Goal: Find specific page/section

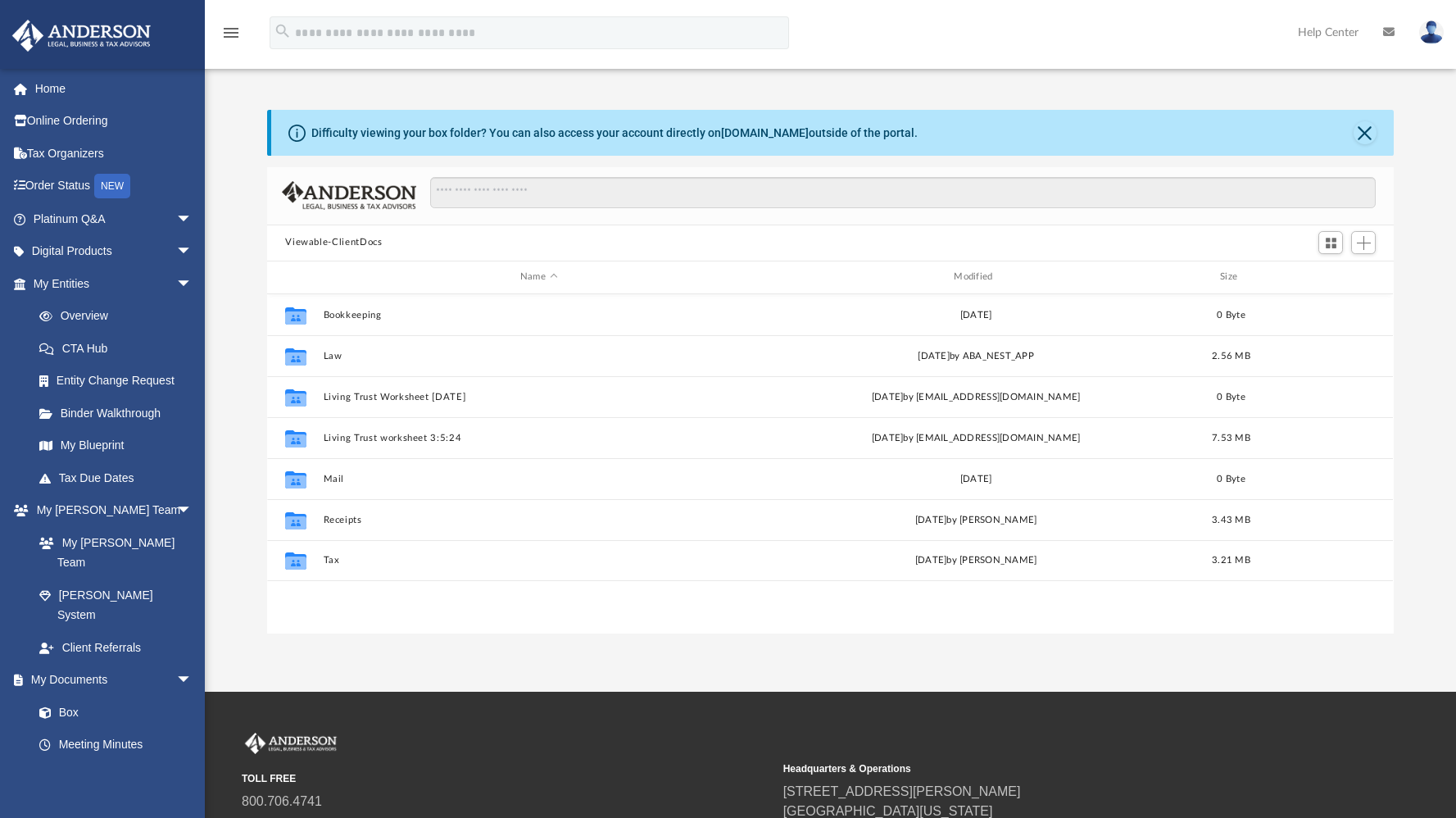
scroll to position [360, 1114]
click at [358, 244] on button "Viewable-ClientDocs" at bounding box center [334, 243] width 97 height 14
click at [315, 240] on button "Viewable-ClientDocs" at bounding box center [334, 243] width 97 height 14
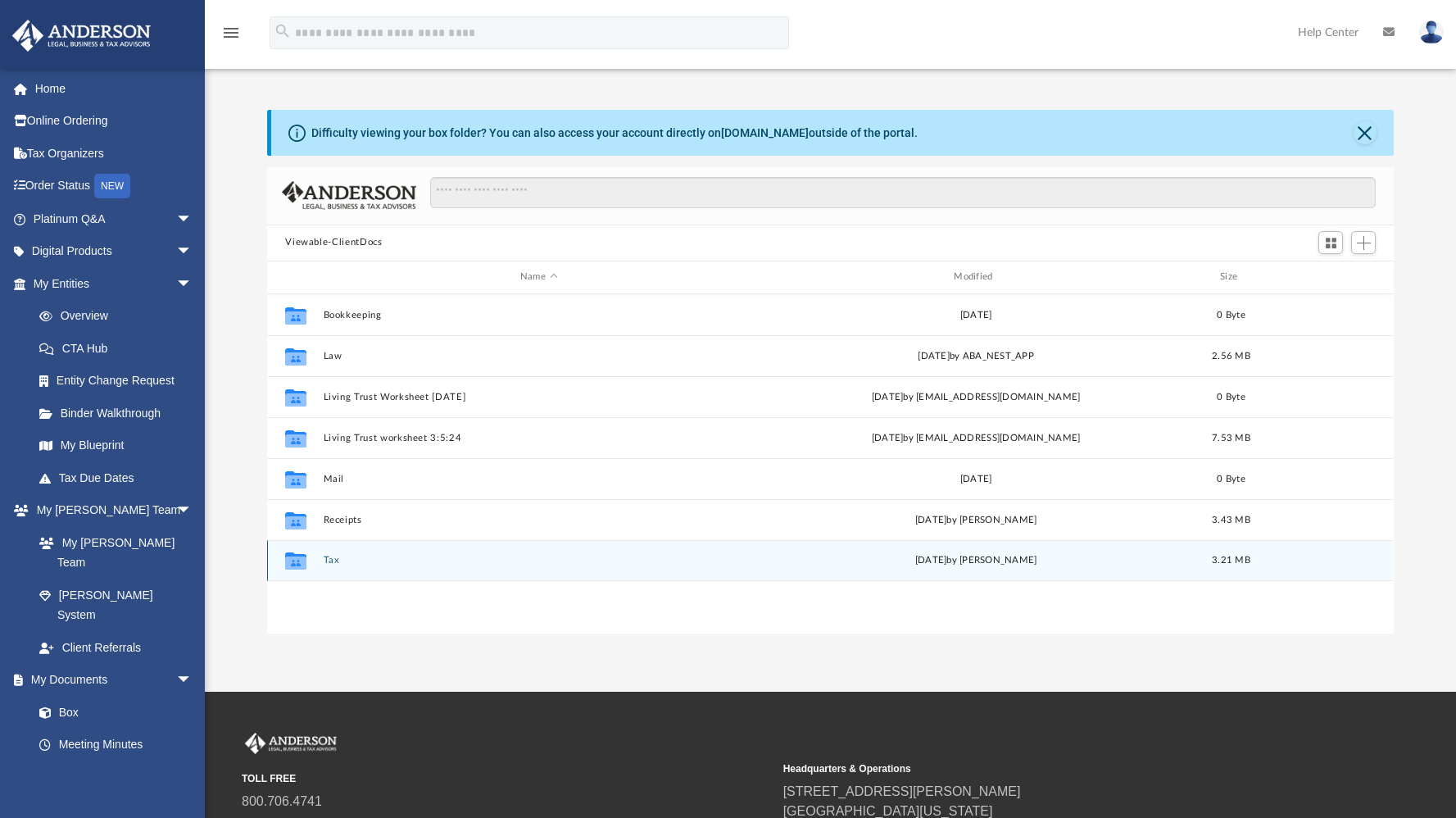
click at [339, 563] on button "Tax" at bounding box center [539, 561] width 431 height 11
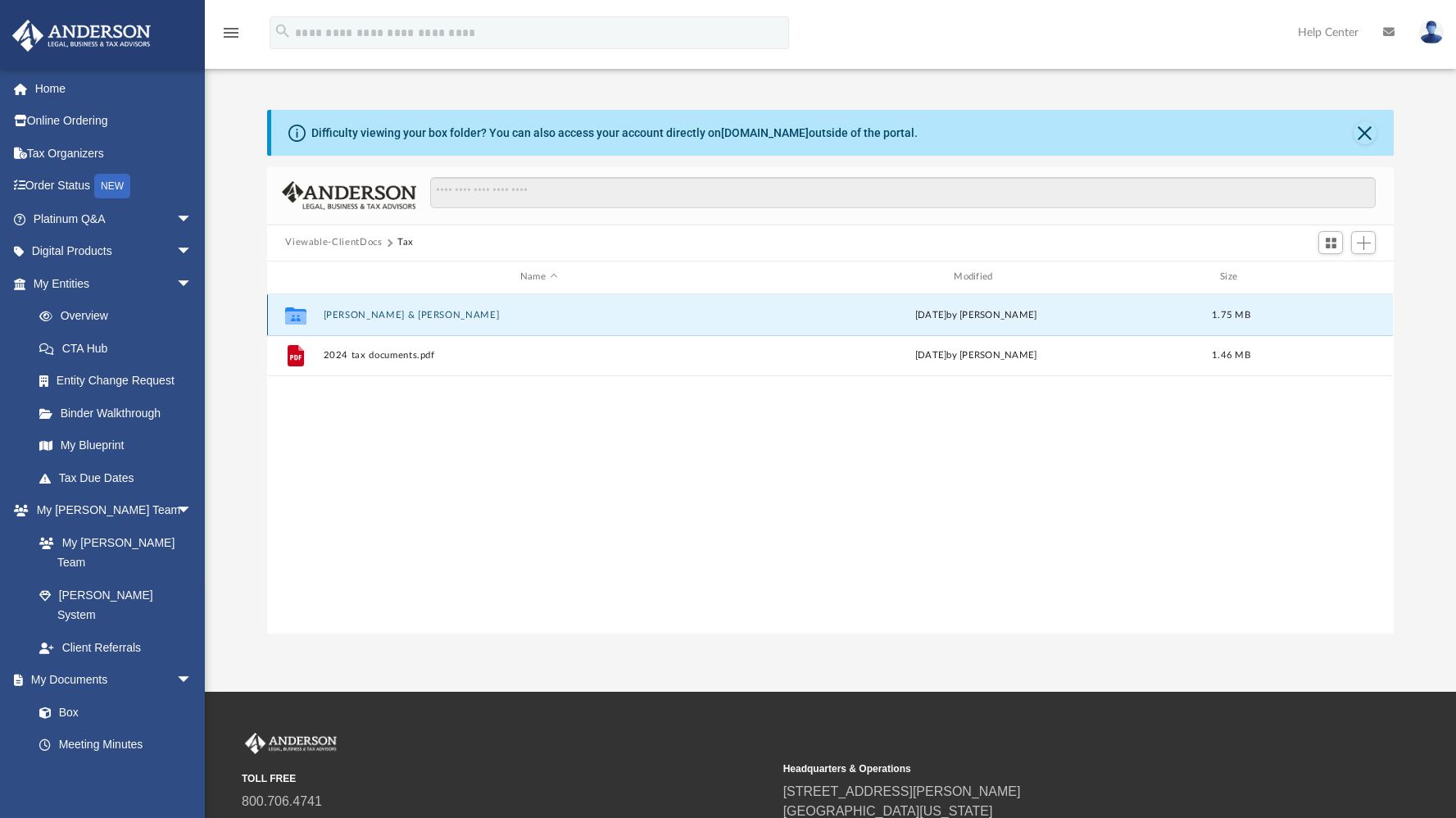
click at [549, 311] on button "[PERSON_NAME] & [PERSON_NAME]" at bounding box center [539, 315] width 431 height 11
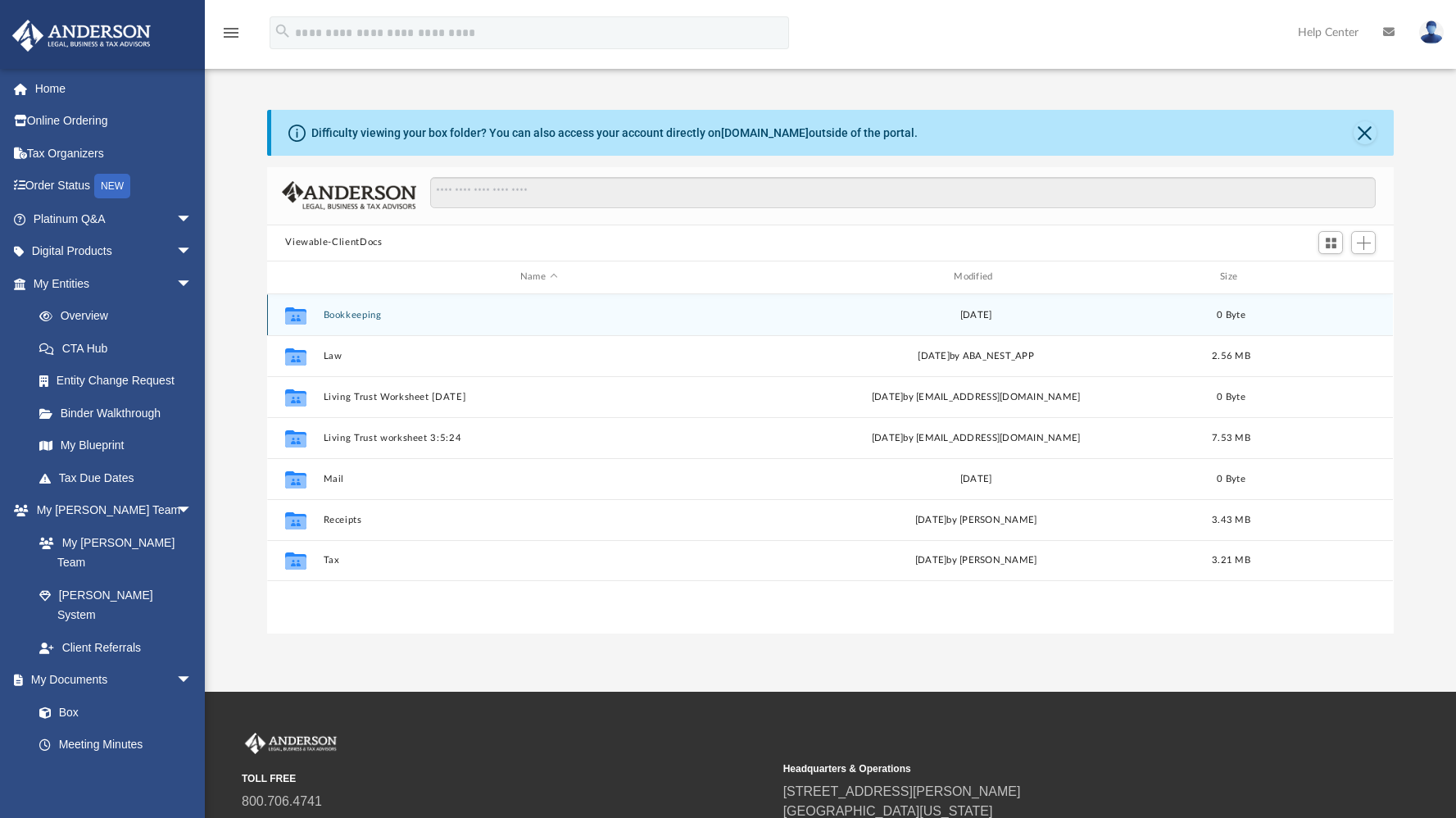
scroll to position [360, 1114]
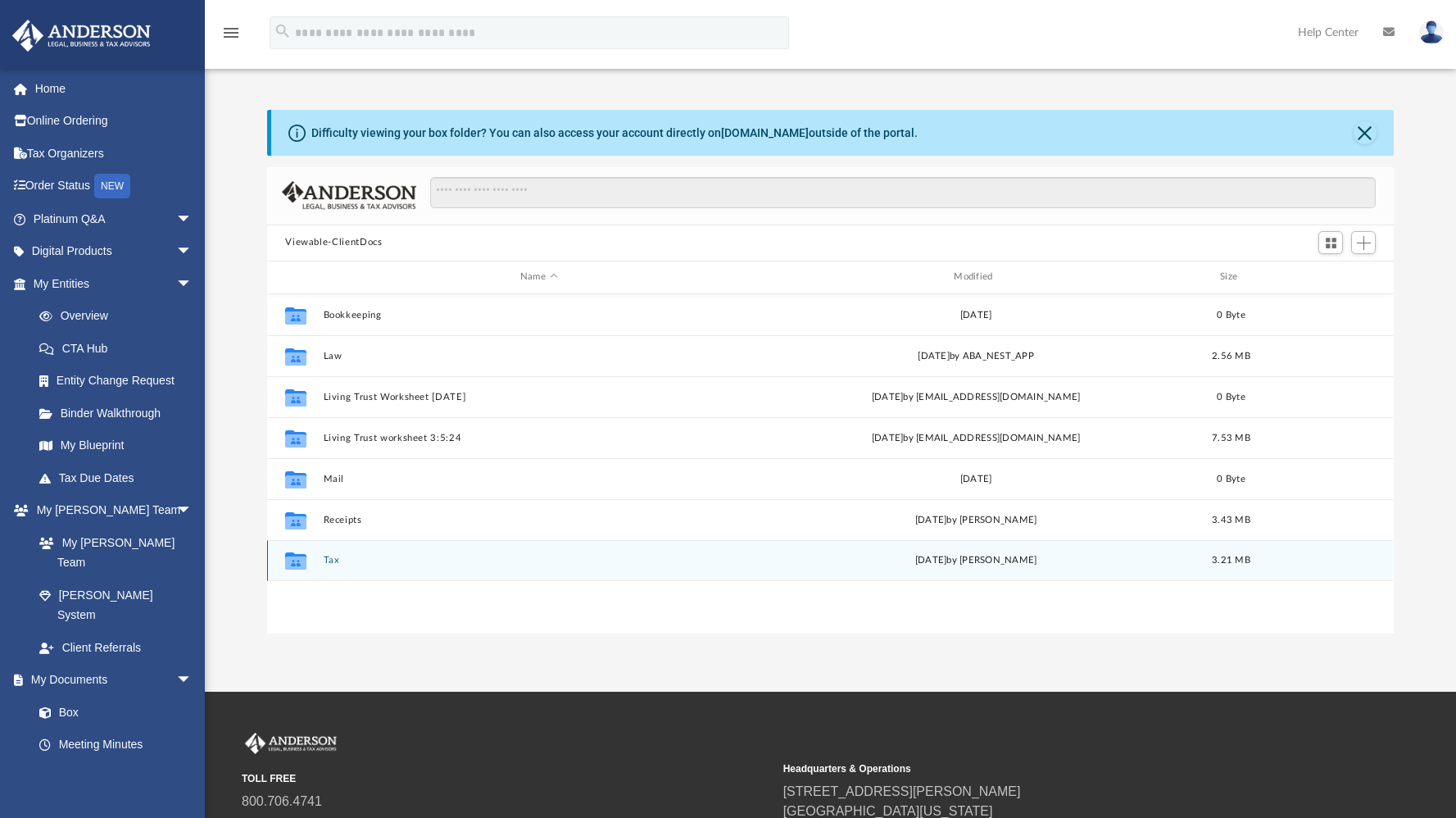
click at [300, 563] on icon "grid" at bounding box center [296, 563] width 21 height 13
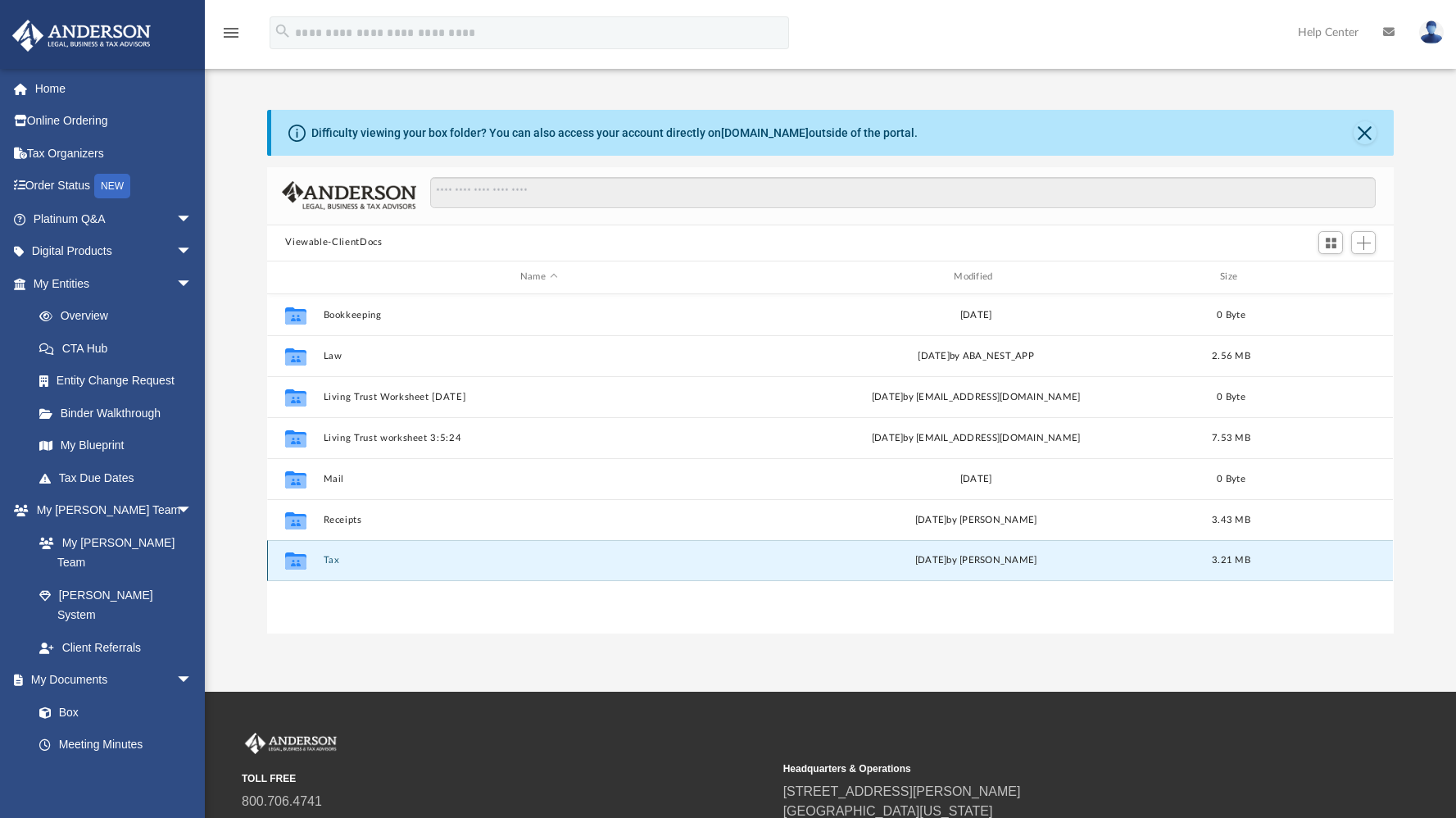
click at [300, 563] on icon "grid" at bounding box center [296, 563] width 21 height 13
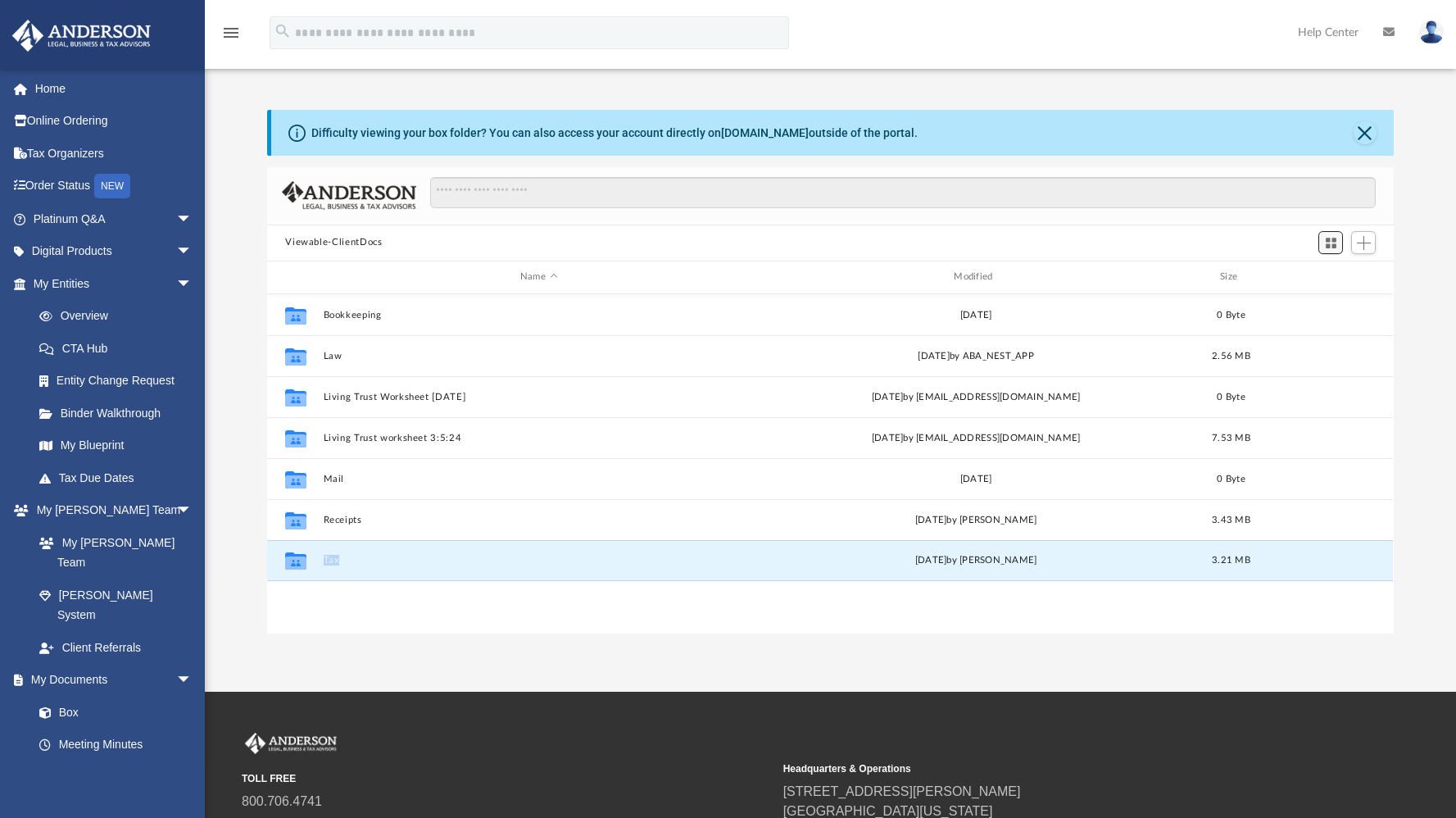
click at [1329, 245] on span "Switch to Grid View" at bounding box center [1332, 244] width 14 height 14
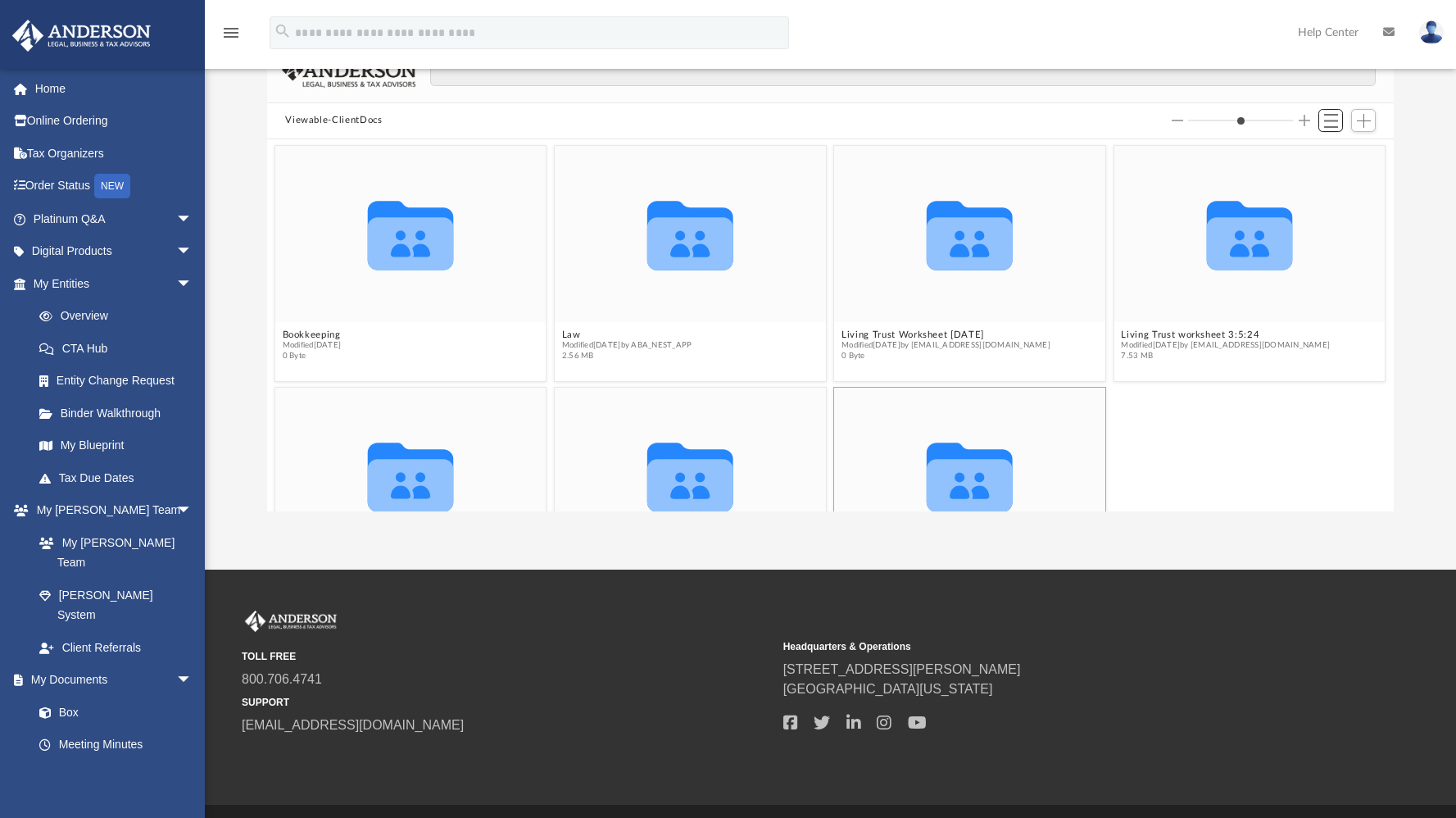
scroll to position [0, 0]
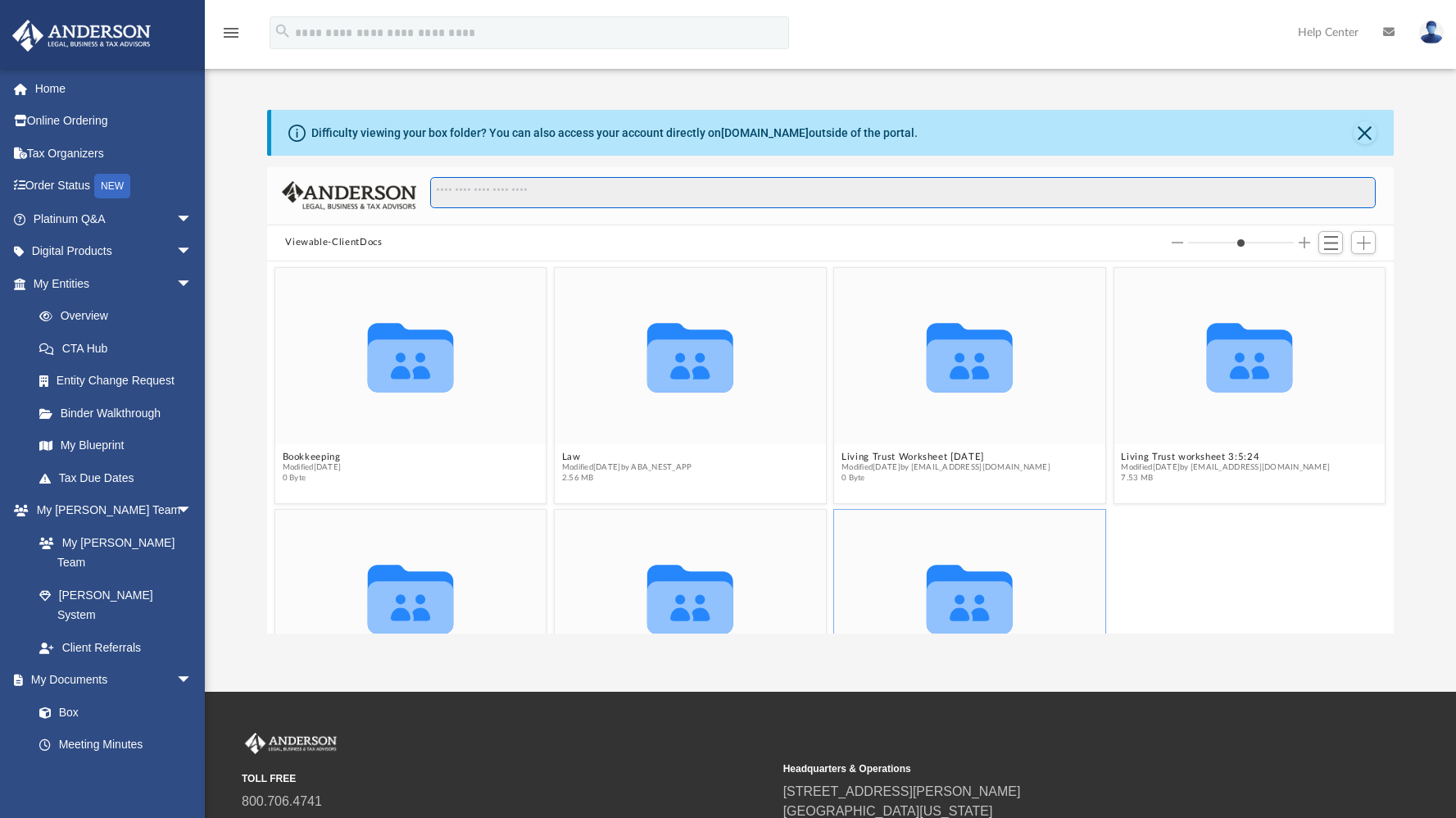
click at [469, 194] on input "Search files and folders" at bounding box center [904, 193] width 946 height 31
type input "********"
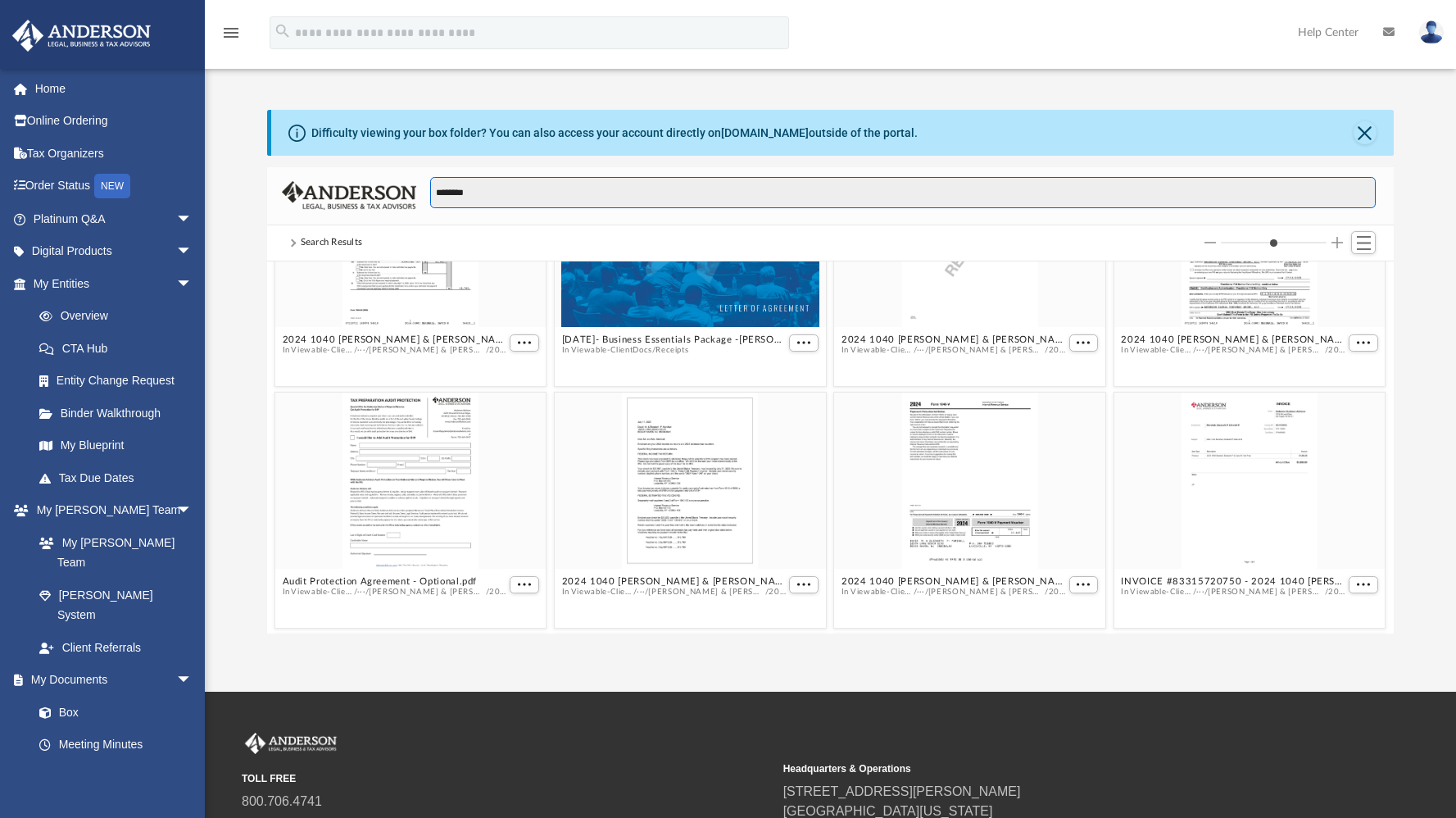
scroll to position [344, 0]
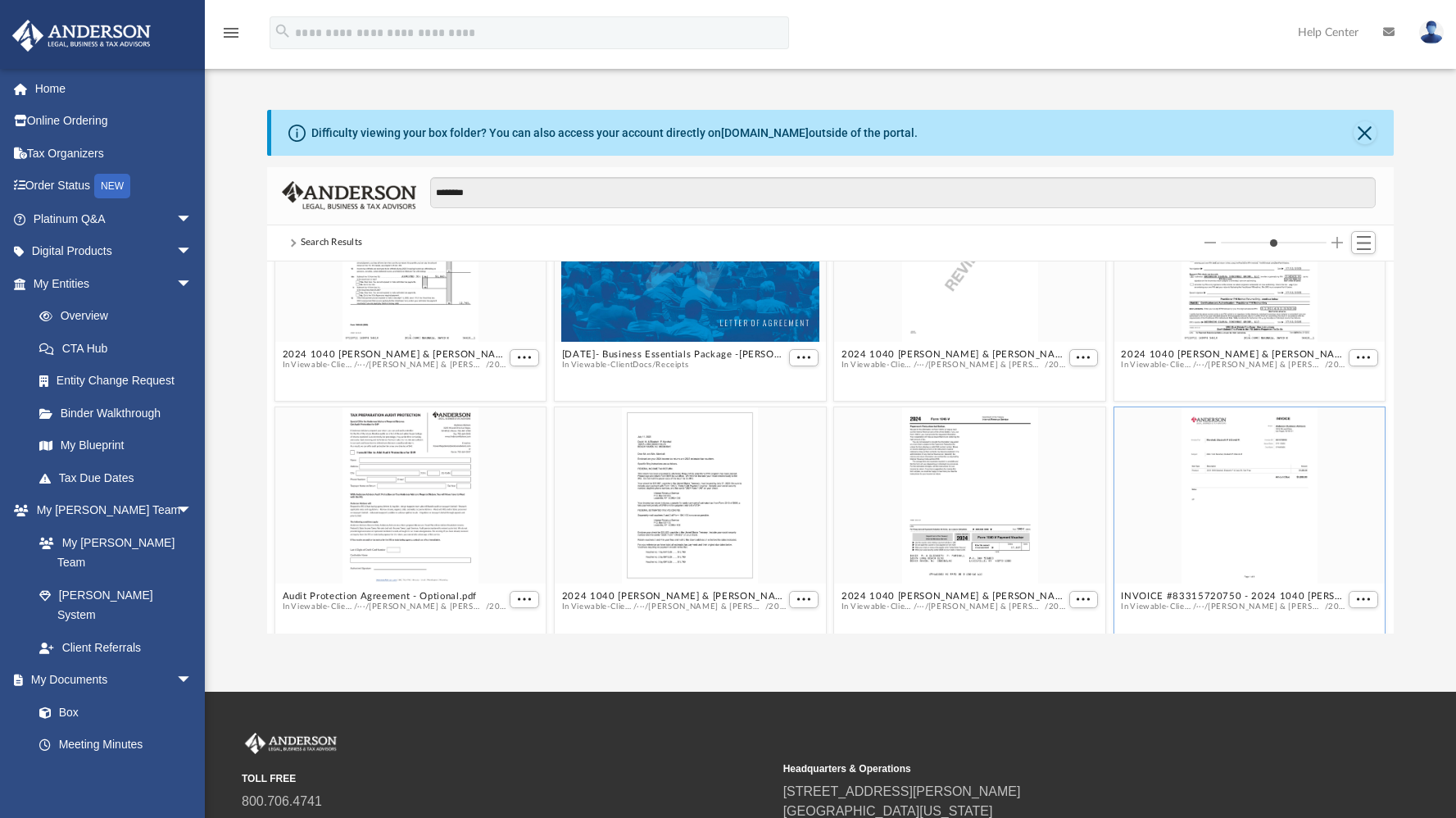
click at [1246, 460] on div "grid" at bounding box center [1250, 495] width 271 height 177
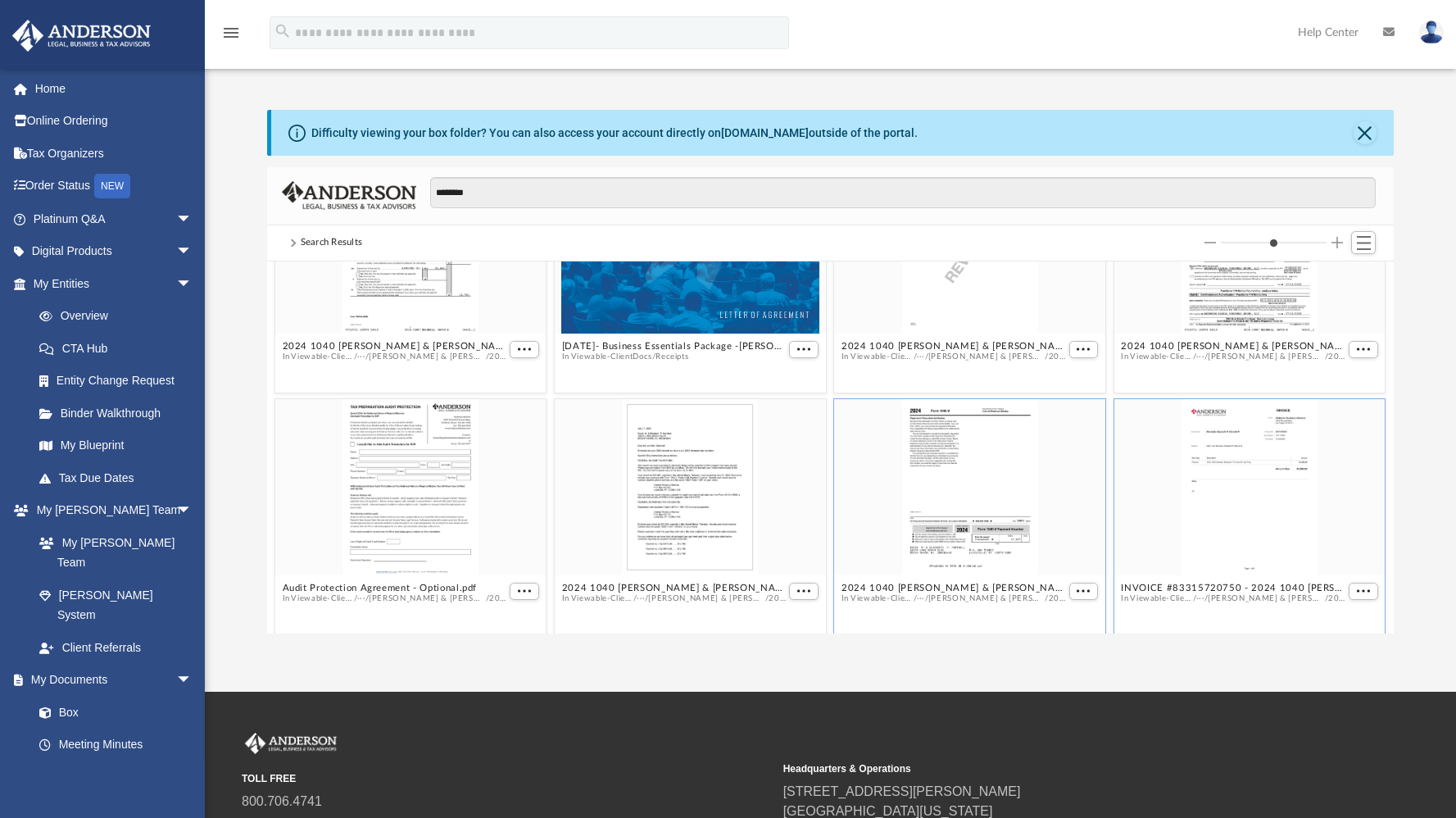
click at [969, 535] on div "grid" at bounding box center [971, 487] width 271 height 177
click at [1242, 480] on div "grid" at bounding box center [1250, 487] width 271 height 177
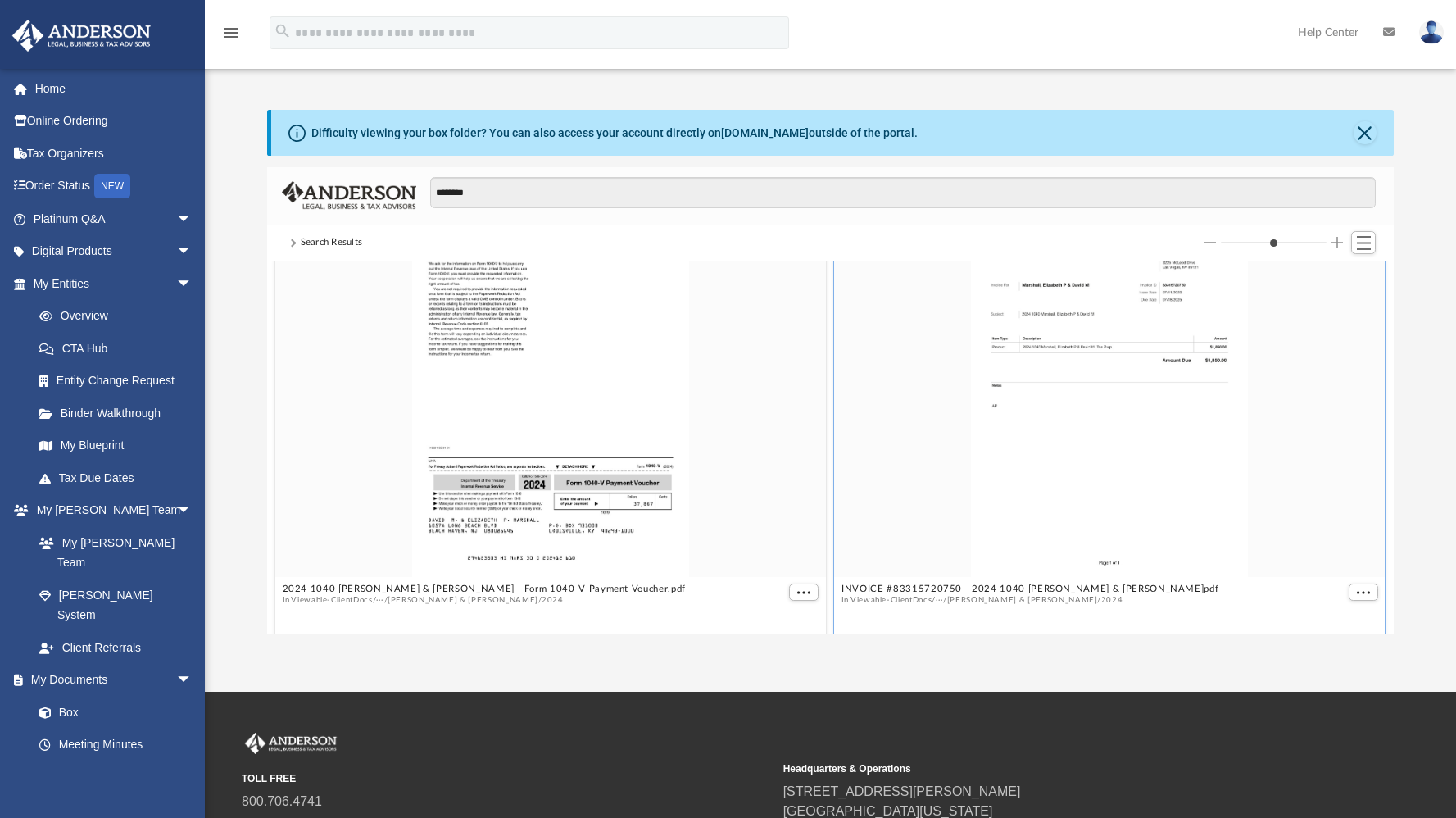
scroll to position [5239, 0]
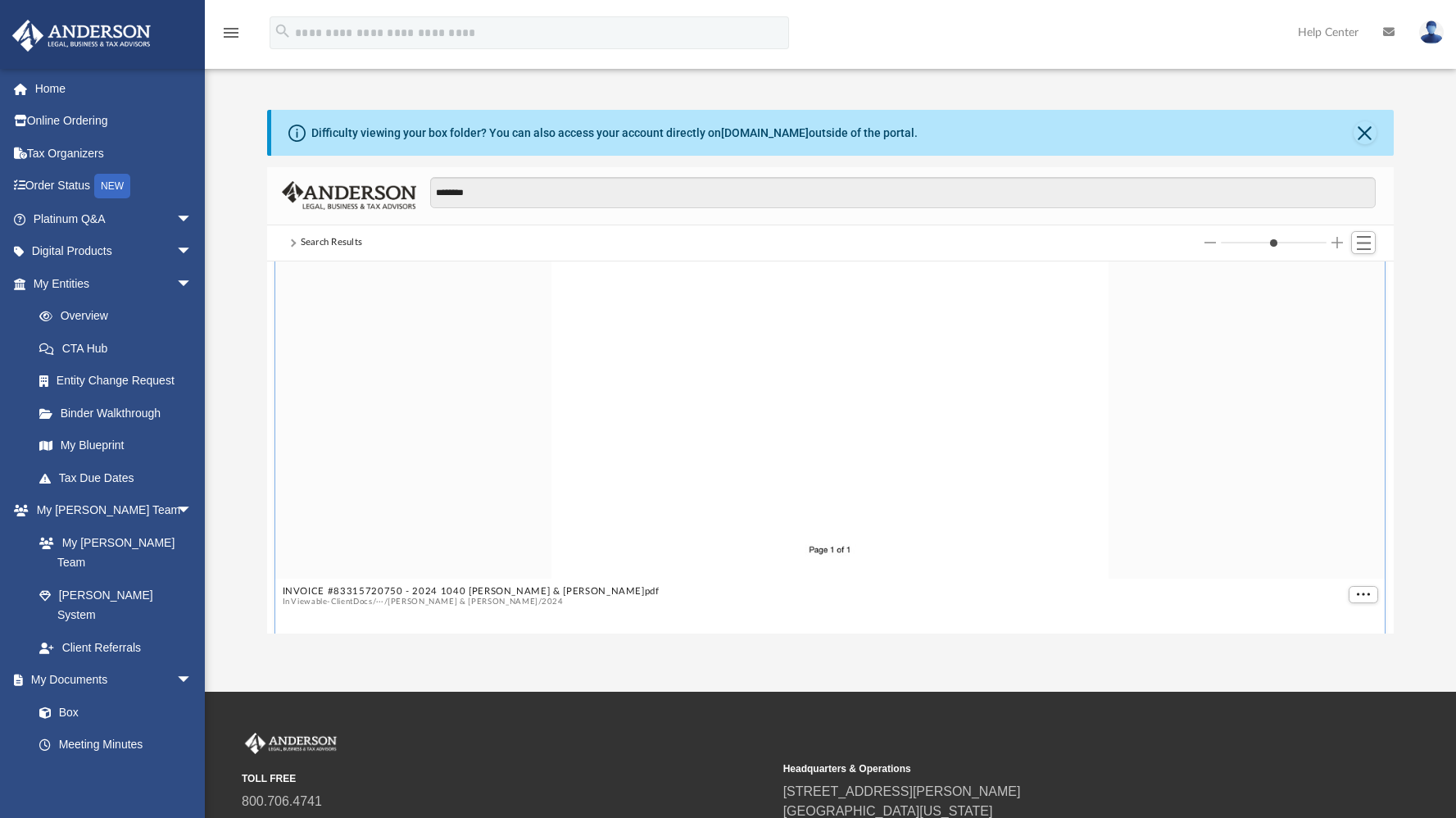
drag, startPoint x: 1247, startPoint y: 238, endPoint x: 1320, endPoint y: 239, distance: 73.0
type input "*"
click at [1320, 239] on input "Column size" at bounding box center [1274, 243] width 106 height 12
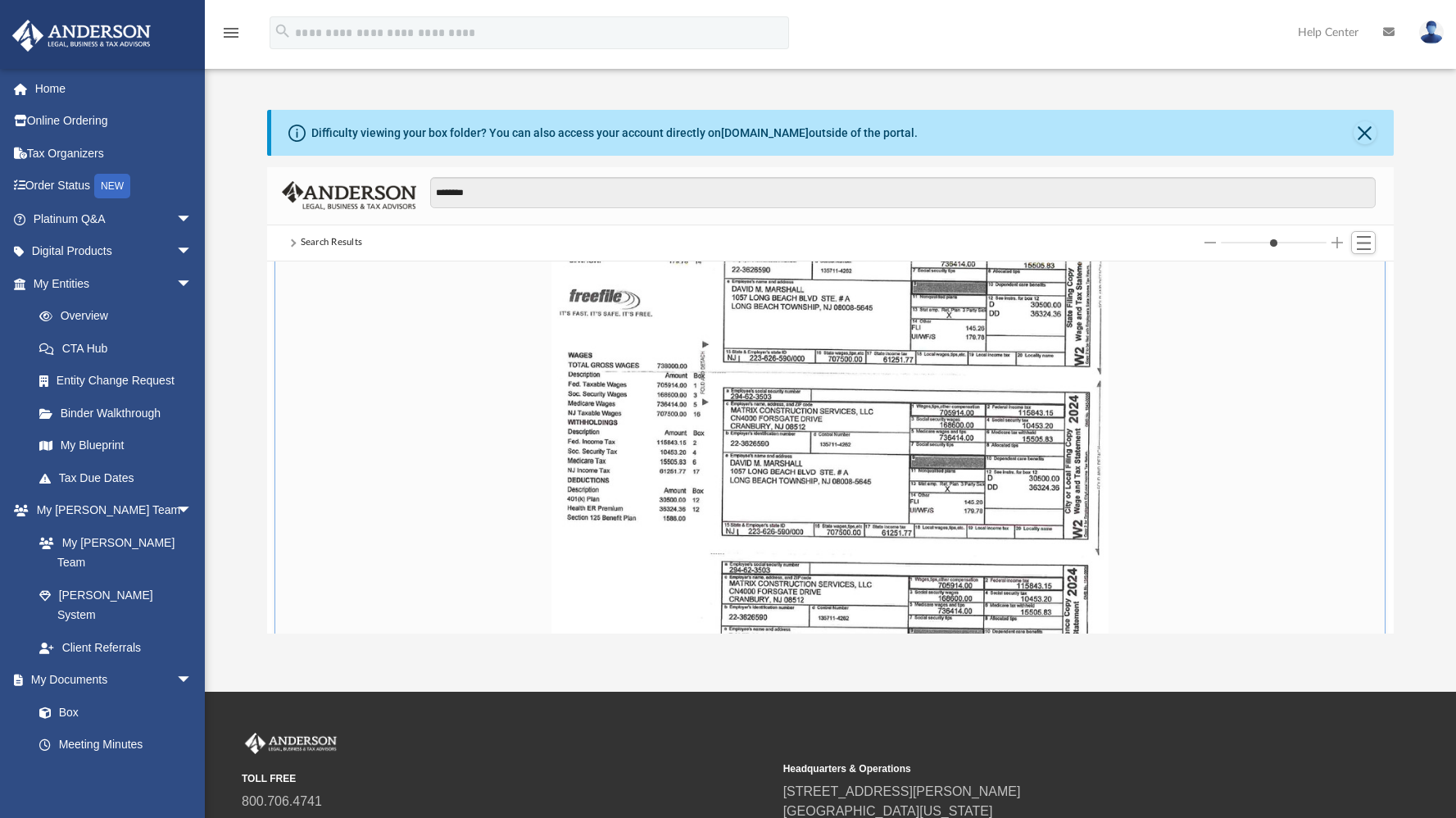
scroll to position [1039, 0]
